Goal: Transaction & Acquisition: Subscribe to service/newsletter

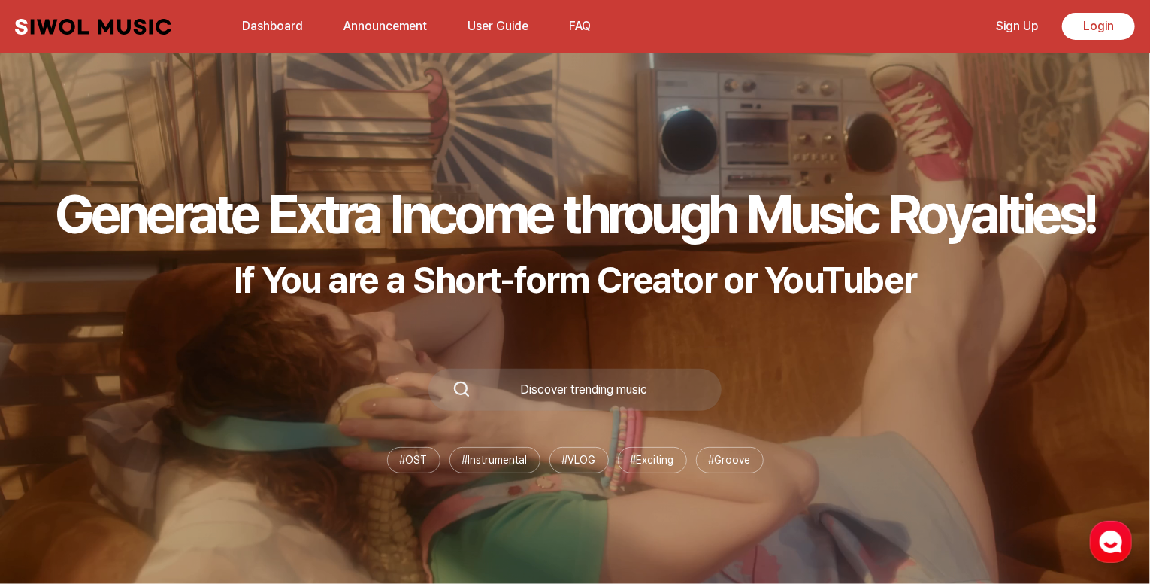
click at [1008, 24] on link "Sign Up" at bounding box center [1017, 26] width 60 height 32
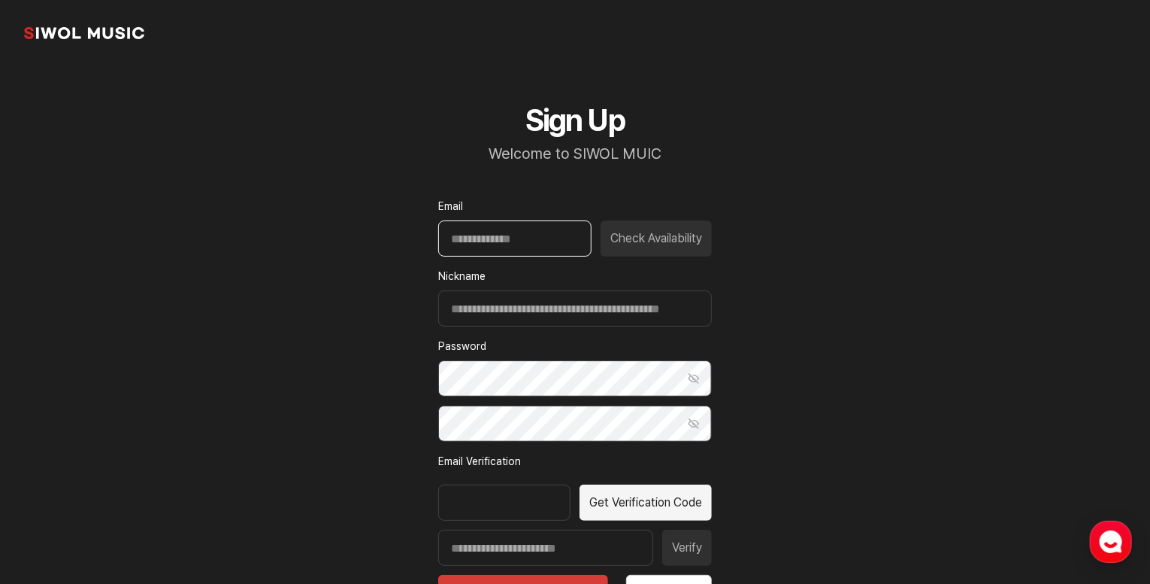
click at [469, 240] on input "Email" at bounding box center [514, 238] width 153 height 36
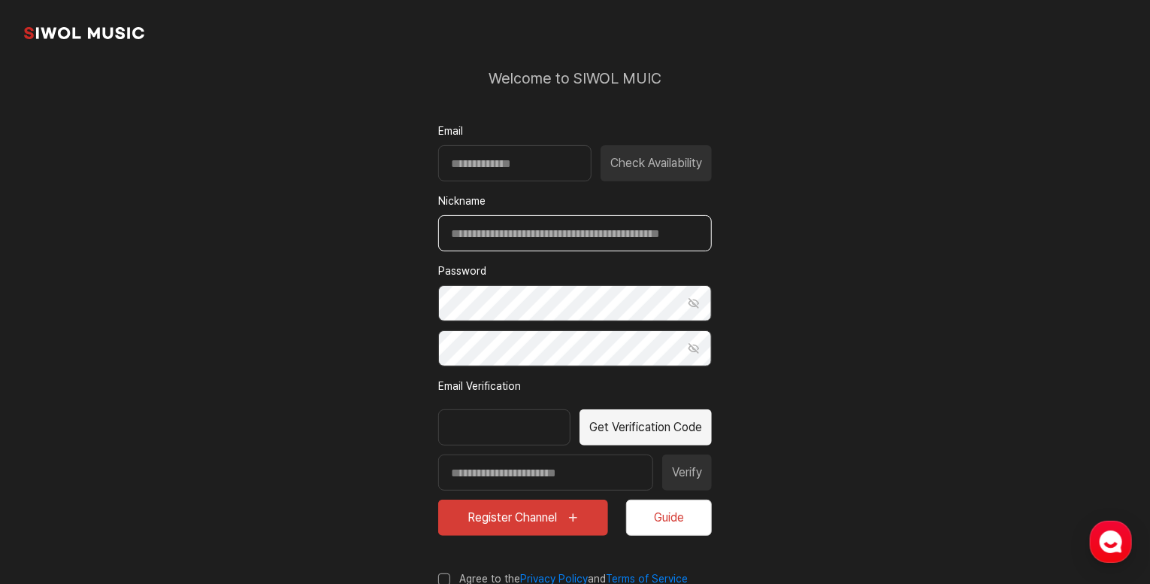
click at [529, 229] on input "Nickname" at bounding box center [575, 233] width 274 height 36
click at [475, 414] on div at bounding box center [504, 427] width 132 height 36
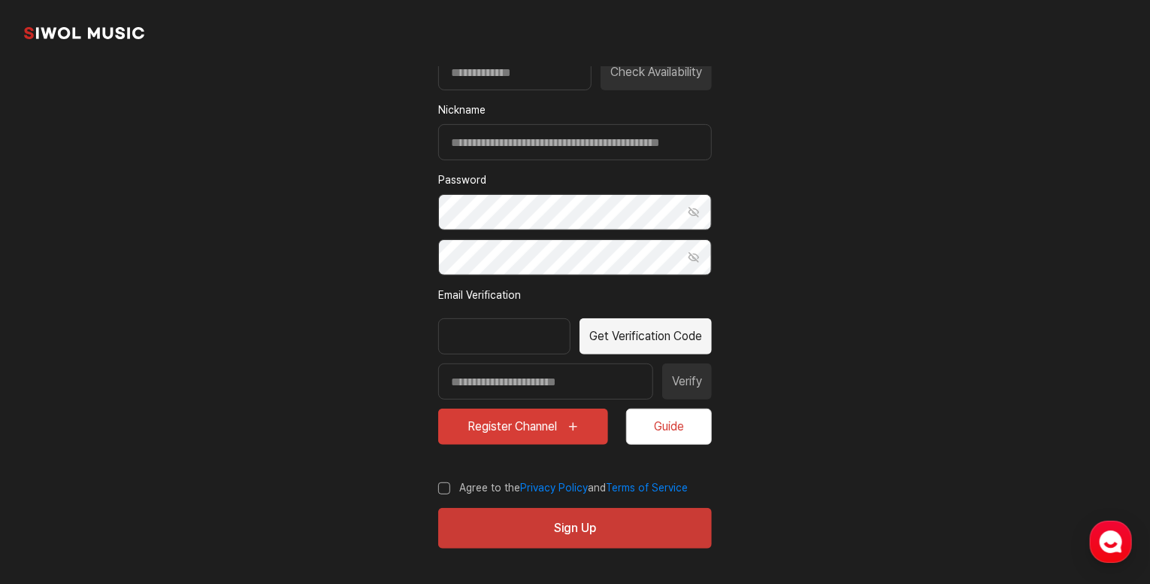
click at [529, 439] on button "Register Channel" at bounding box center [523, 426] width 170 height 36
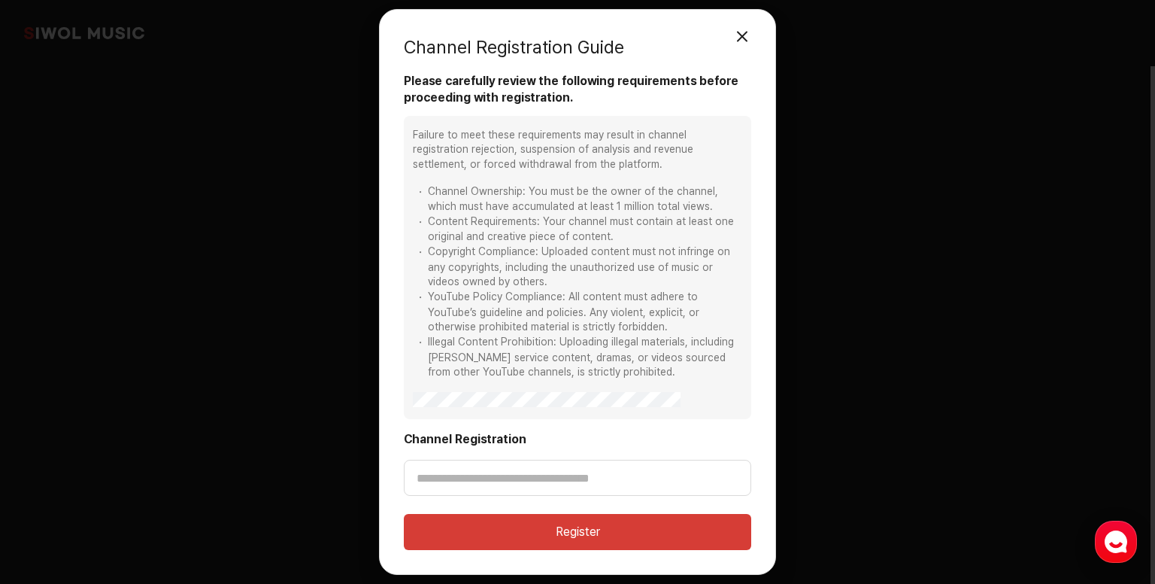
click at [742, 35] on button "모달 닫기" at bounding box center [742, 37] width 30 height 30
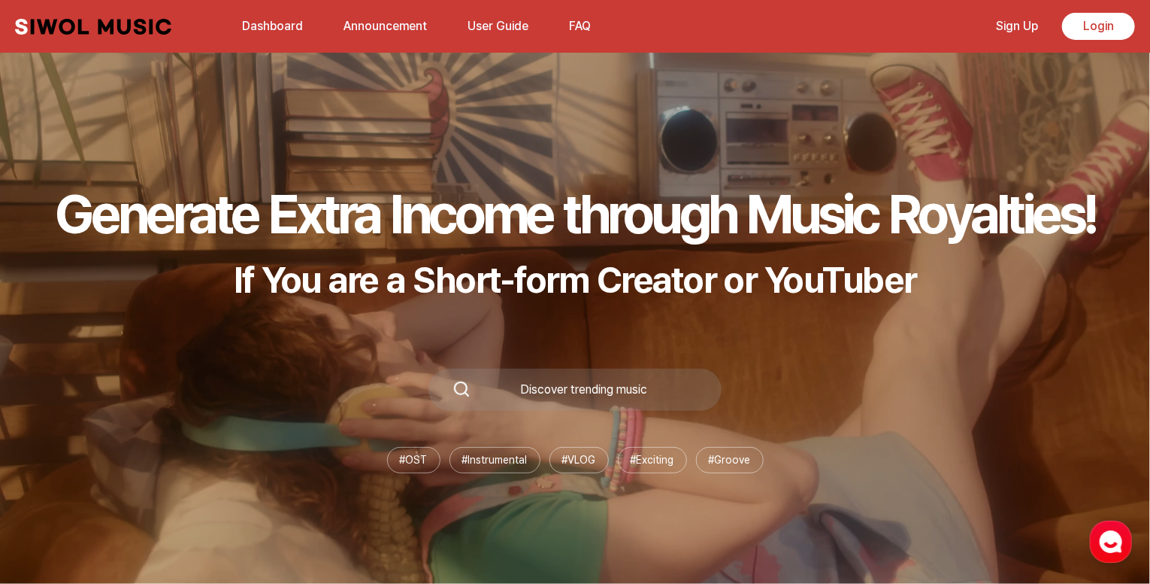
click at [616, 392] on div "Discover trending music" at bounding box center [584, 389] width 227 height 12
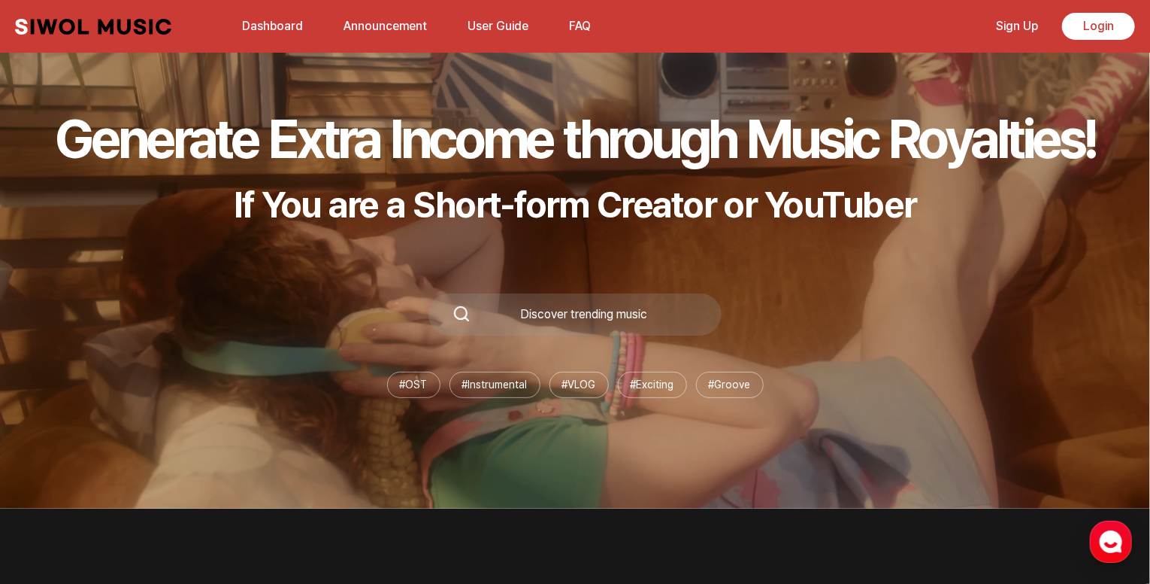
scroll to position [301, 0]
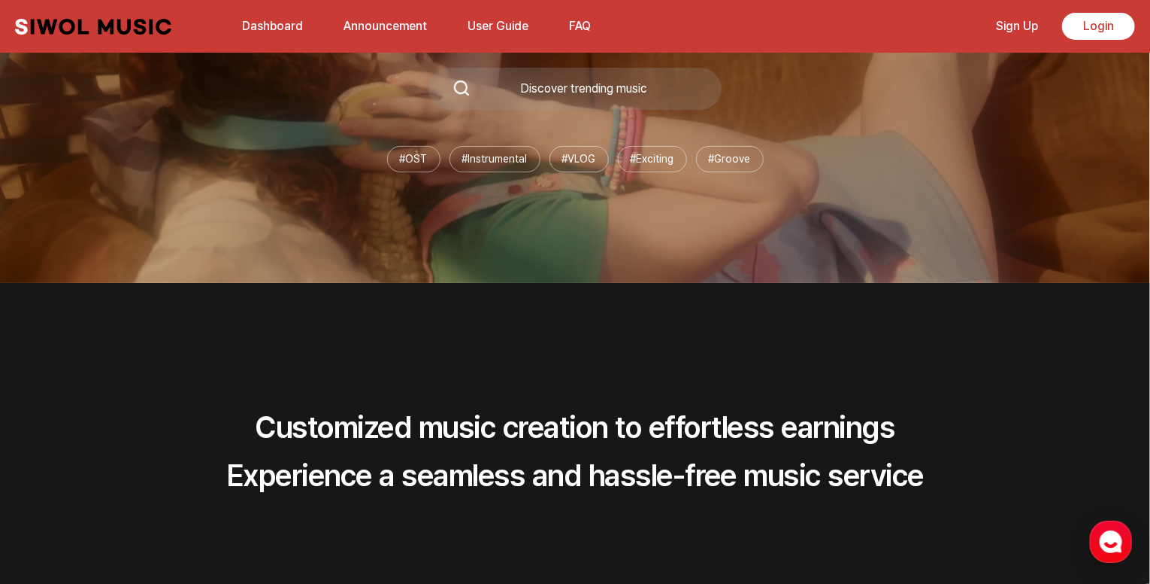
click at [544, 97] on div "Discover trending music" at bounding box center [575, 89] width 293 height 42
click at [584, 85] on div "Discover trending music" at bounding box center [584, 89] width 227 height 12
click at [632, 85] on div "Discover trending music" at bounding box center [584, 89] width 227 height 12
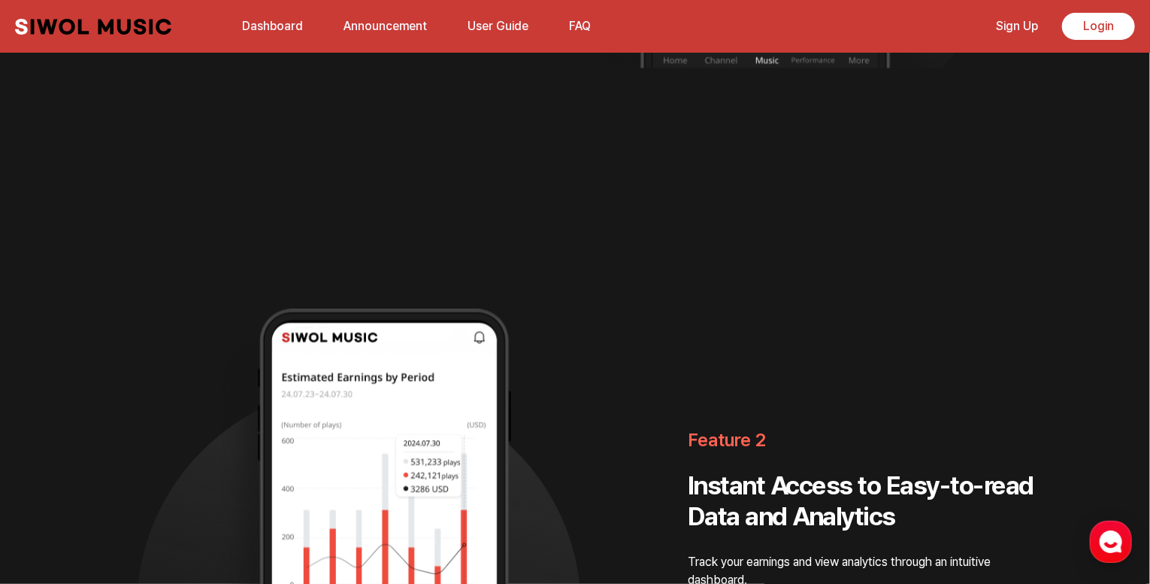
scroll to position [1199, 0]
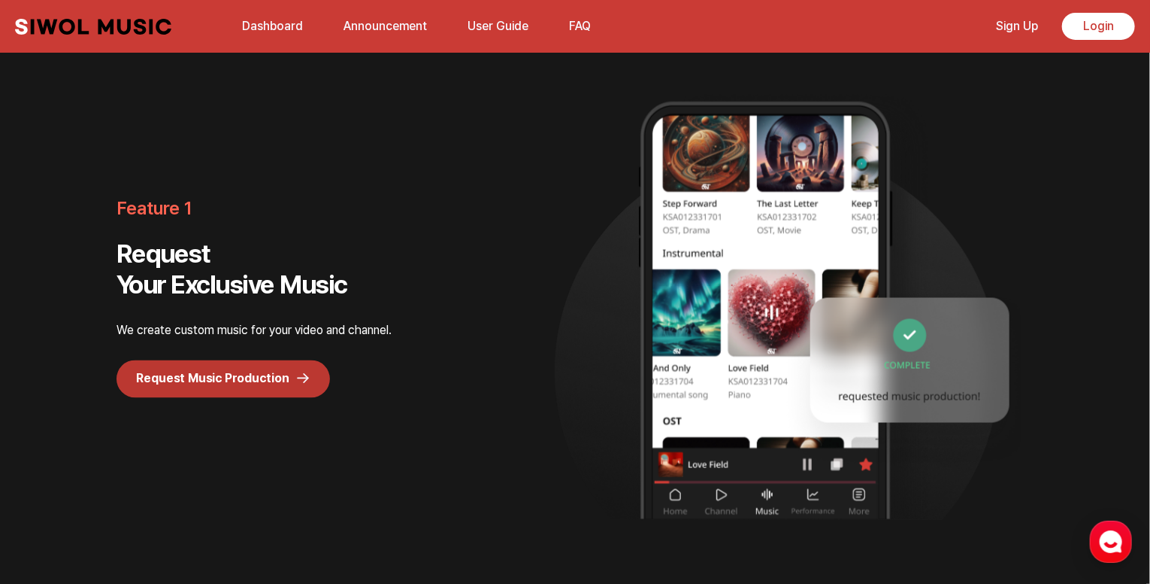
drag, startPoint x: 1122, startPoint y: 124, endPoint x: 1154, endPoint y: 165, distance: 51.9
click at [1122, 124] on div "Feature 1 Request Your Exclusive Music We create custom music for your video an…" at bounding box center [575, 291] width 1143 height 551
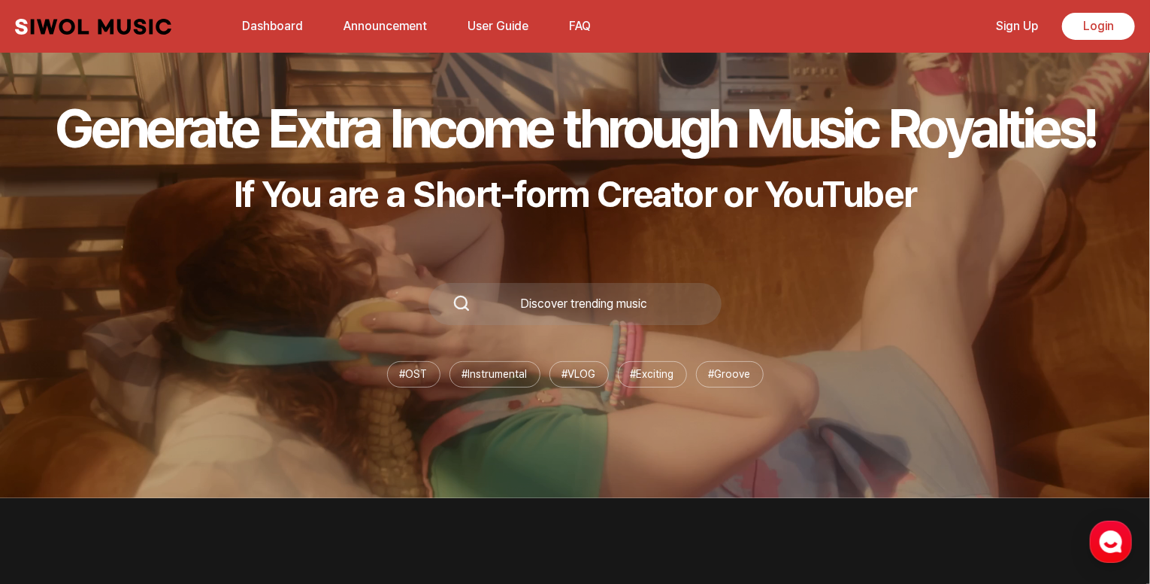
scroll to position [0, 0]
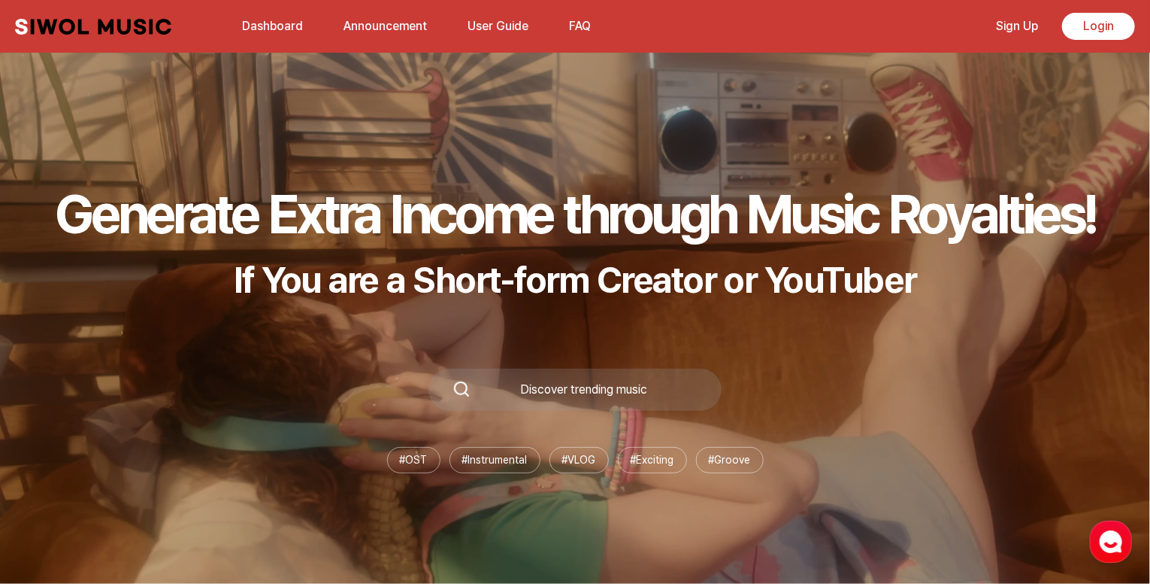
click at [575, 384] on div "Discover trending music" at bounding box center [584, 389] width 227 height 12
click at [409, 461] on li "# OST" at bounding box center [413, 460] width 53 height 26
drag, startPoint x: 193, startPoint y: 26, endPoint x: 0, endPoint y: 30, distance: 193.3
click at [0, 30] on div "Siwol Music Dashboard Announcement User Guide FAQ Sign Up Login Dashboard Annou…" at bounding box center [575, 26] width 1150 height 53
